Goal: Complete application form

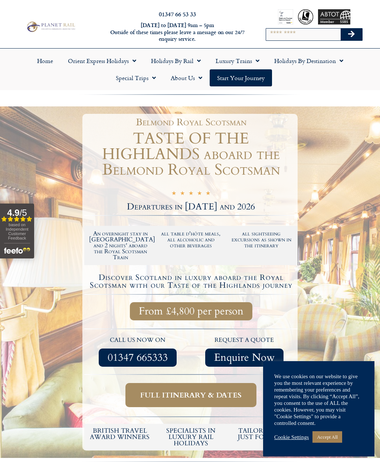
click at [334, 435] on link "Accept All" at bounding box center [327, 436] width 30 height 11
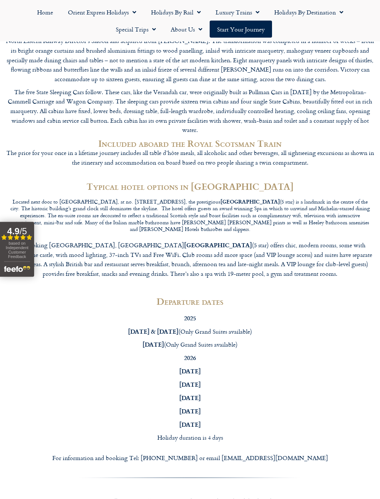
scroll to position [1927, 0]
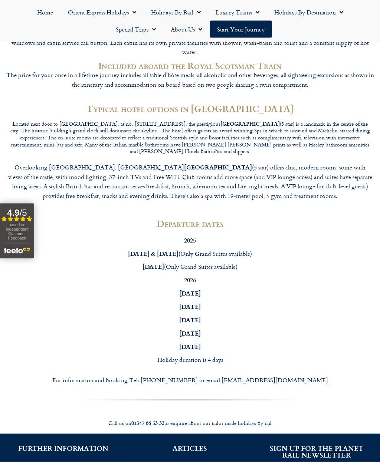
scroll to position [1989, 0]
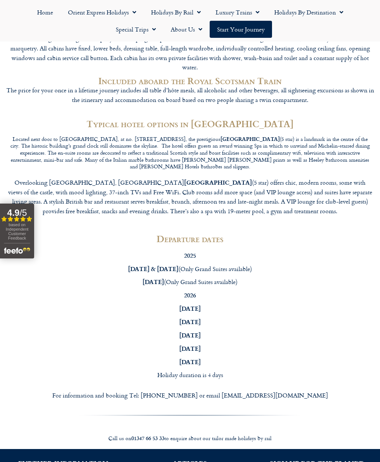
click at [318, 460] on h2 "SIGN UP FOR THE PLANET RAIL NEWSLETTER" at bounding box center [316, 466] width 104 height 13
click at [321, 460] on h2 "SIGN UP FOR THE PLANET RAIL NEWSLETTER" at bounding box center [316, 466] width 104 height 13
click at [335, 460] on h2 "SIGN UP FOR THE PLANET RAIL NEWSLETTER" at bounding box center [316, 466] width 104 height 13
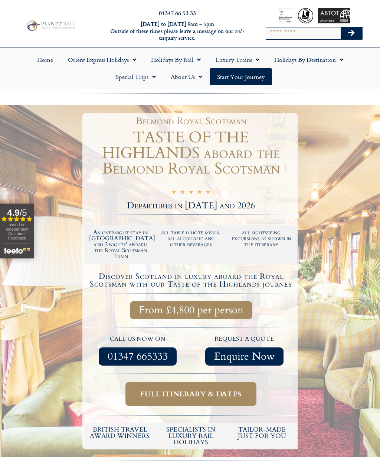
scroll to position [0, 0]
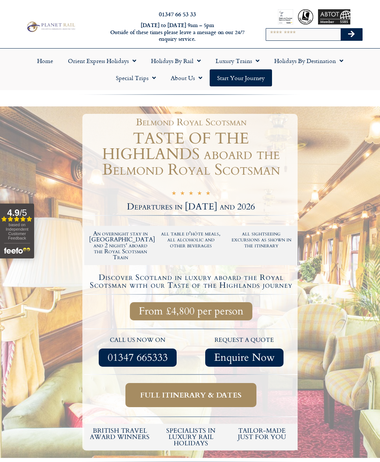
click at [144, 73] on link "Special Trips" at bounding box center [135, 77] width 55 height 17
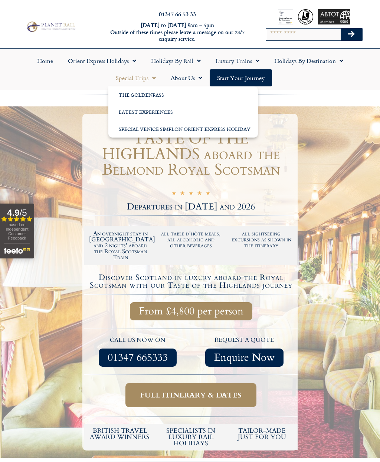
click at [322, 95] on div at bounding box center [190, 94] width 380 height 7
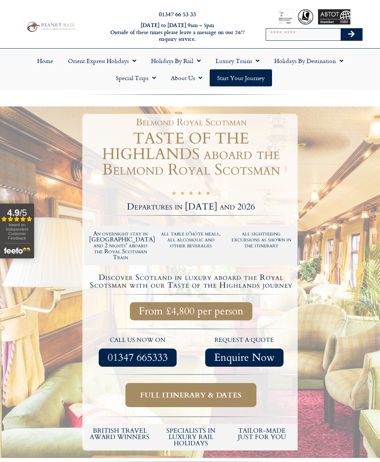
click at [257, 58] on span "Menu" at bounding box center [255, 60] width 7 height 13
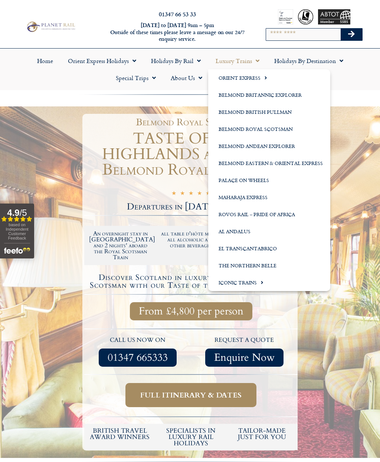
click at [136, 56] on span "Menu" at bounding box center [132, 60] width 7 height 13
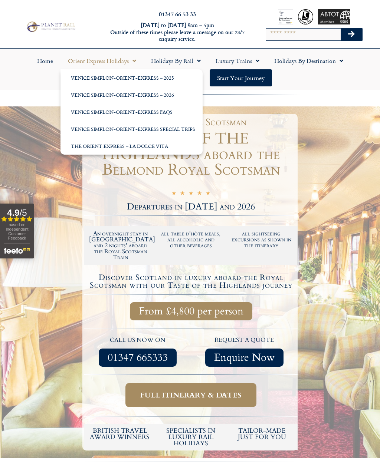
click at [170, 91] on link "Venice Simplon-Orient-Express – 2026" at bounding box center [131, 94] width 142 height 17
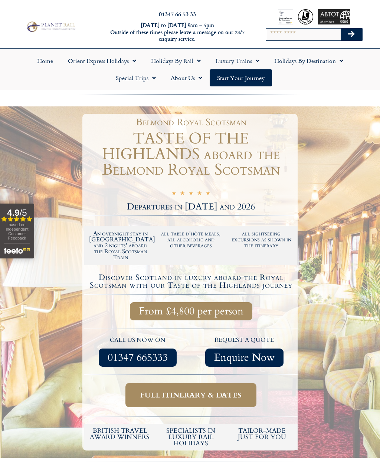
click at [250, 353] on span "Enquire Now" at bounding box center [244, 357] width 60 height 9
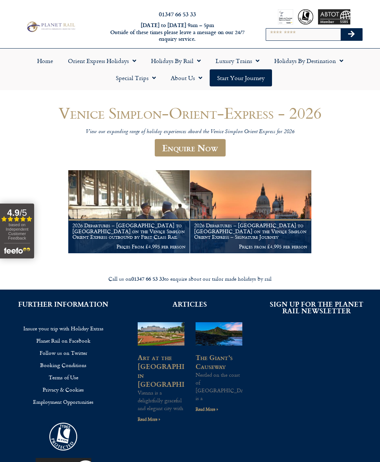
click at [211, 146] on link "Enquire Now" at bounding box center [190, 147] width 71 height 17
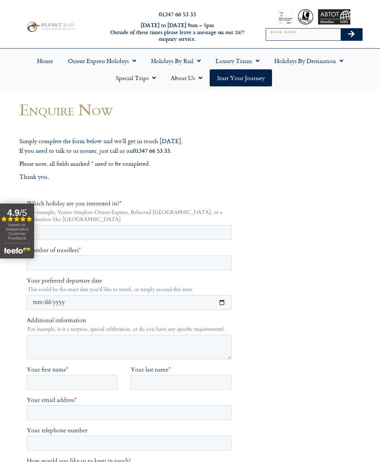
click at [194, 178] on p "Thank you." at bounding box center [130, 177] width 223 height 10
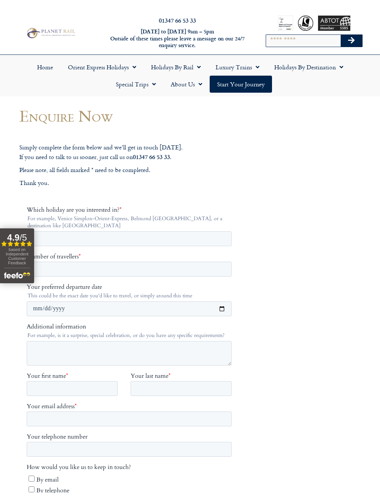
scroll to position [25, 0]
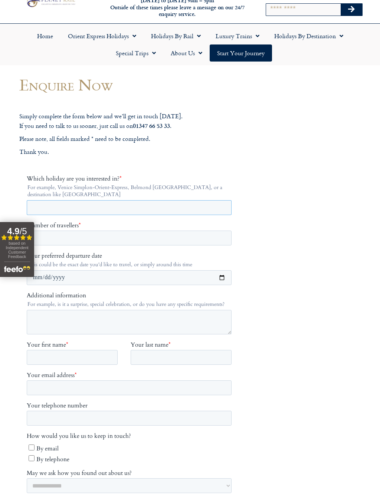
click at [108, 207] on input "Which holiday are you interested in? *" at bounding box center [129, 207] width 205 height 15
click at [103, 196] on legend "For example, Venice Simplon-Orient-Express, Belmond [GEOGRAPHIC_DATA], or a des…" at bounding box center [131, 191] width 208 height 14
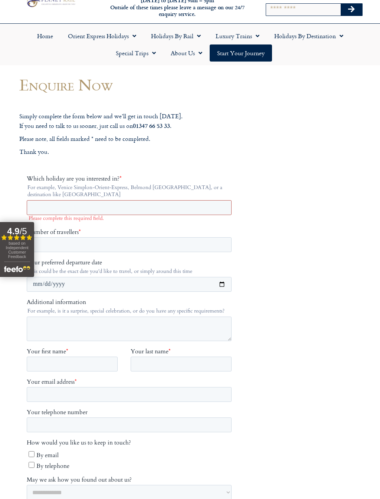
click at [115, 203] on input "Which holiday are you interested in? *" at bounding box center [129, 207] width 205 height 15
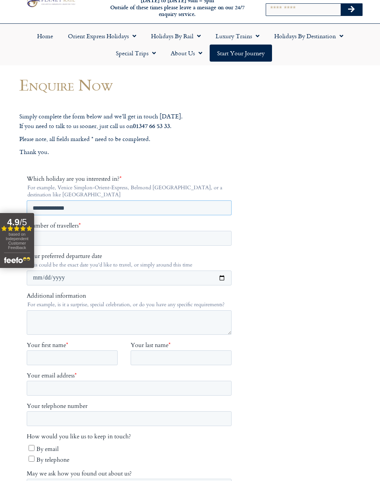
type input "**********"
click at [121, 231] on input "Number of travellers *" at bounding box center [129, 238] width 205 height 15
type input "*"
click at [127, 274] on input "Your preferred departure date" at bounding box center [129, 277] width 205 height 15
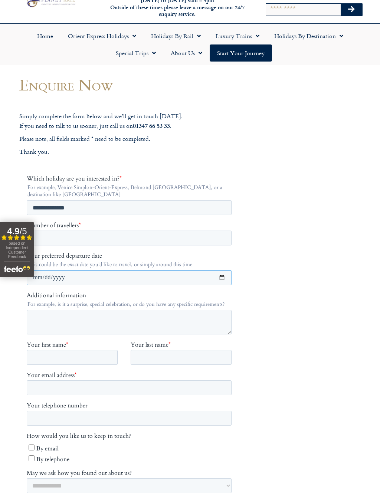
type input "**********"
click at [82, 360] on input "Your first name *" at bounding box center [72, 357] width 91 height 15
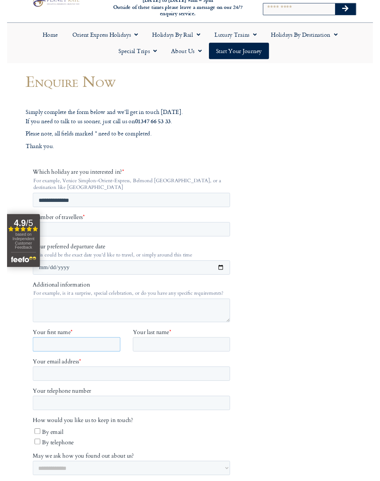
scroll to position [80, 0]
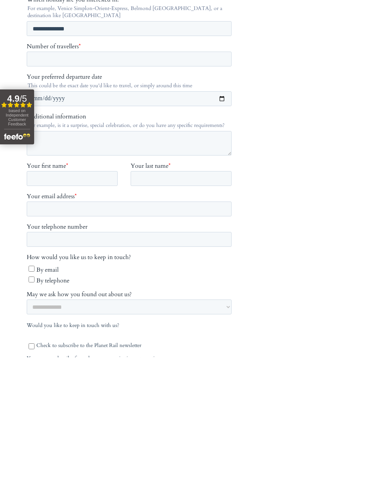
type input "******"
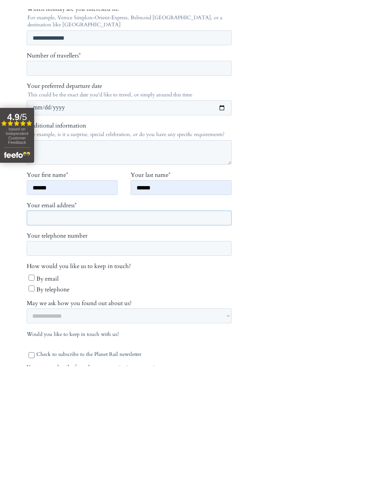
type input "**********"
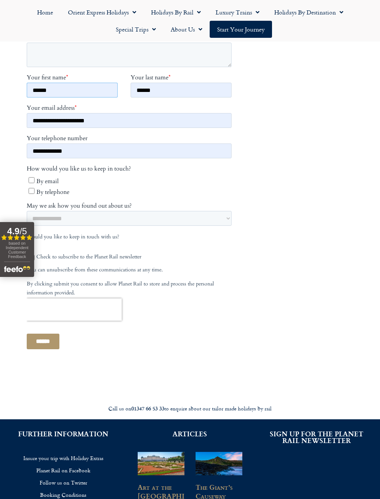
scroll to position [293, 0]
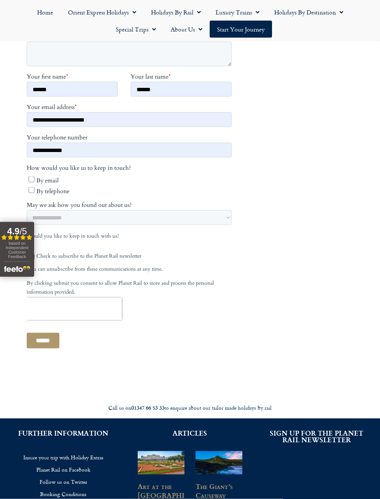
click at [37, 177] on span "By email" at bounding box center [47, 181] width 22 height 8
click at [271, 225] on footer "Call us on [PHONE_NUMBER] to enquire about our tailor made holidays by rail FUR…" at bounding box center [190, 227] width 380 height 839
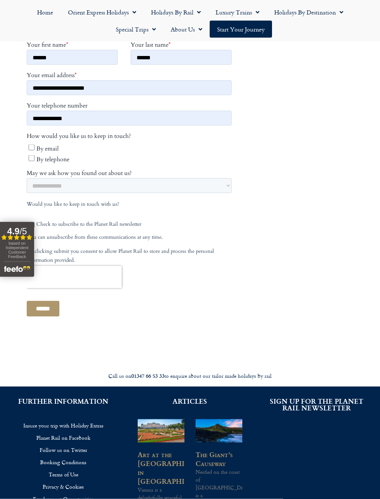
scroll to position [327, 0]
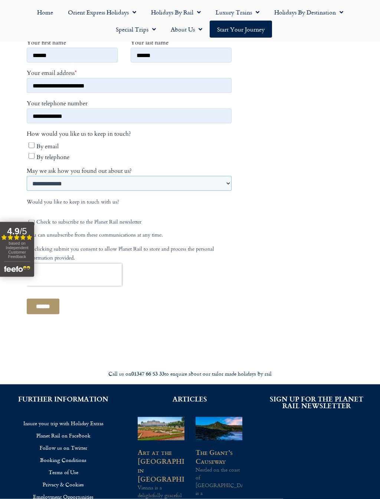
click at [93, 181] on select "**********" at bounding box center [129, 183] width 205 height 15
select select "*****"
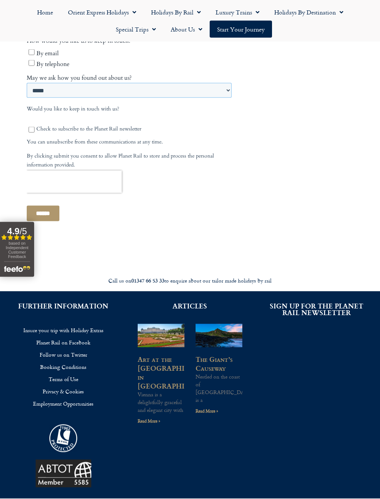
scroll to position [421, 0]
click at [54, 212] on input "******" at bounding box center [43, 214] width 33 height 16
